Goal: Task Accomplishment & Management: Manage account settings

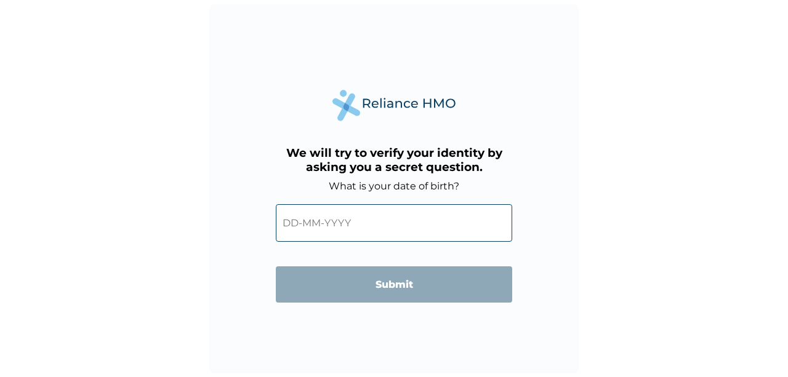
click at [289, 223] on input "text" at bounding box center [394, 223] width 236 height 38
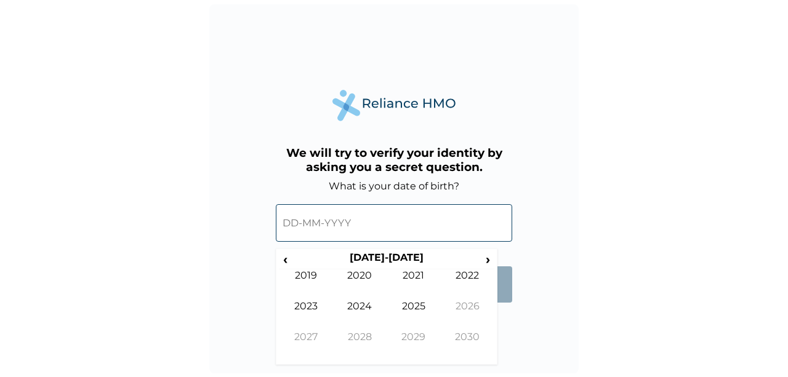
click at [386, 223] on input "text" at bounding box center [394, 223] width 236 height 38
click at [288, 258] on span "‹" at bounding box center [285, 259] width 13 height 15
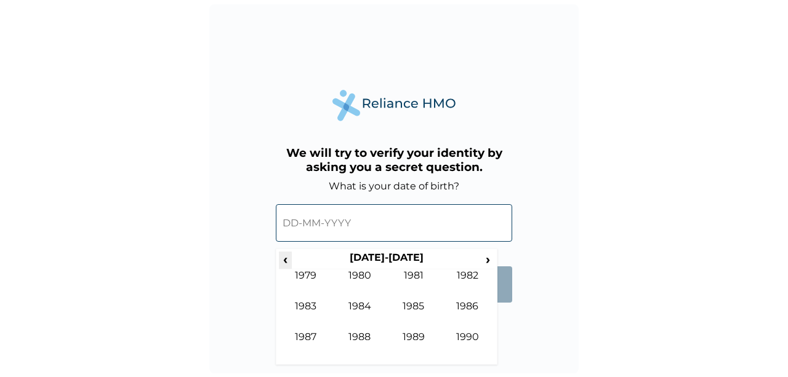
click at [288, 258] on span "‹" at bounding box center [285, 259] width 13 height 15
click at [487, 261] on span "›" at bounding box center [488, 259] width 14 height 15
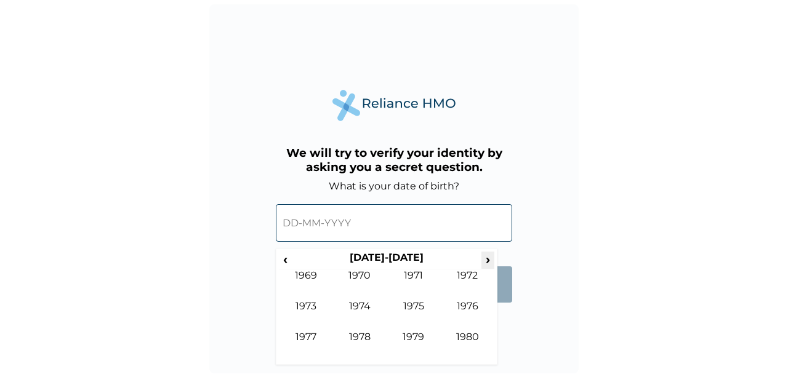
click at [487, 261] on span "›" at bounding box center [488, 259] width 14 height 15
click at [311, 302] on td "1983" at bounding box center [306, 315] width 54 height 31
click at [313, 306] on td "May" at bounding box center [306, 315] width 54 height 31
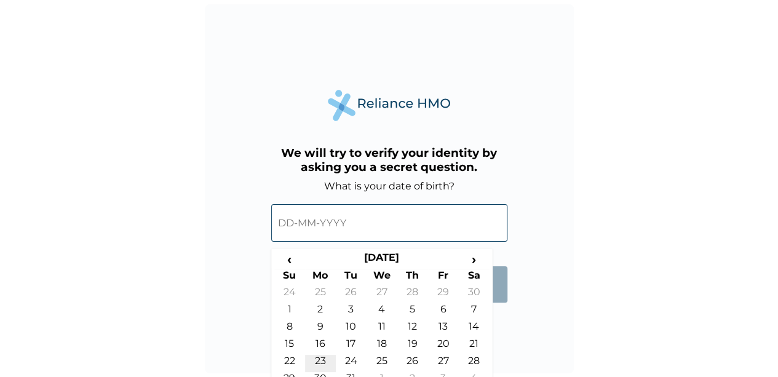
click at [318, 363] on td "23" at bounding box center [320, 363] width 31 height 17
type input "[DATE]"
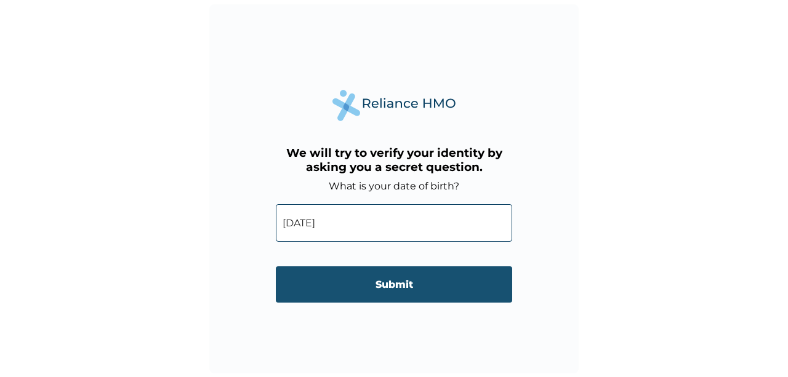
click at [407, 285] on input "Submit" at bounding box center [394, 284] width 236 height 36
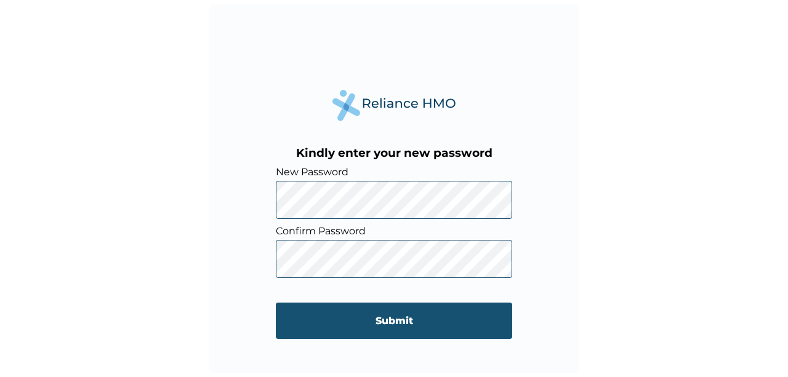
click at [377, 324] on input "Submit" at bounding box center [394, 321] width 236 height 36
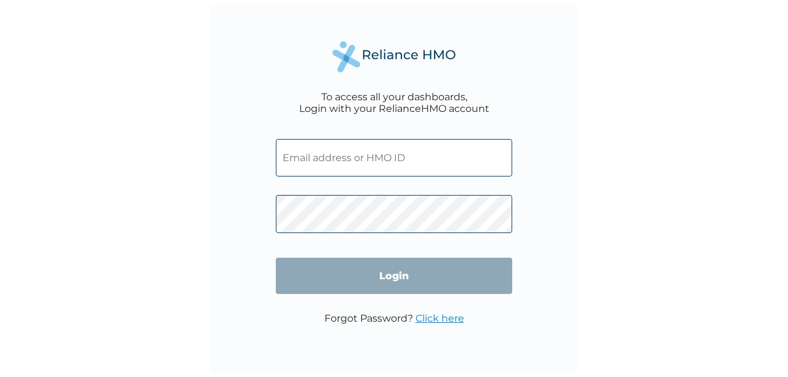
click at [297, 161] on input "text" at bounding box center [394, 158] width 236 height 38
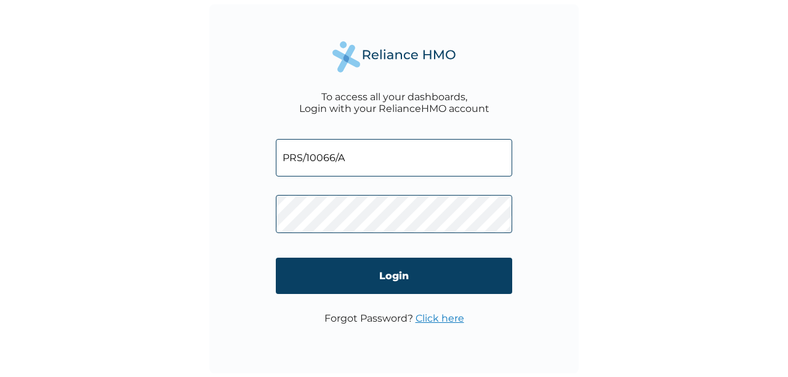
type input "PRS/10066/A"
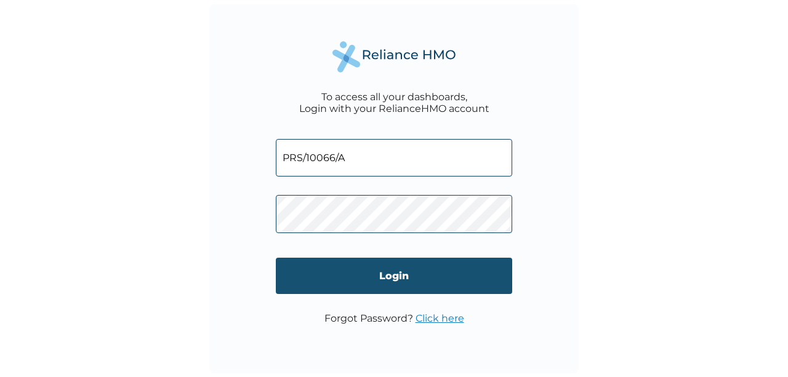
click at [400, 275] on input "Login" at bounding box center [394, 276] width 236 height 36
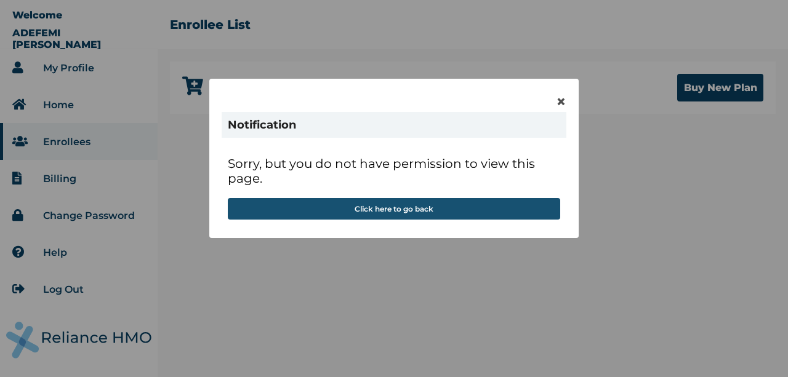
click at [403, 204] on button "Click here to go back" at bounding box center [394, 209] width 332 height 22
